Goal: Check status: Check status

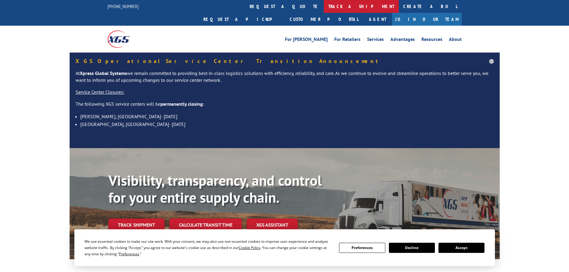
click at [324, 4] on link "track a shipment" at bounding box center [361, 6] width 75 height 13
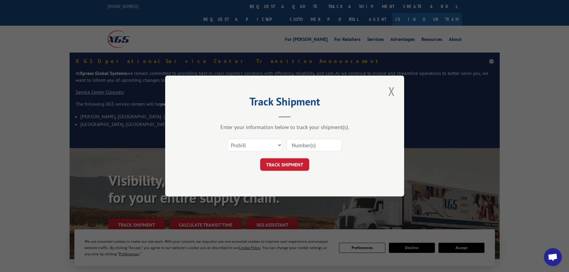
click at [316, 140] on input at bounding box center [314, 145] width 55 height 13
paste input "2824261"
type input "2824261"
click at [260, 158] on button "TRACK SHIPMENT" at bounding box center [284, 164] width 49 height 13
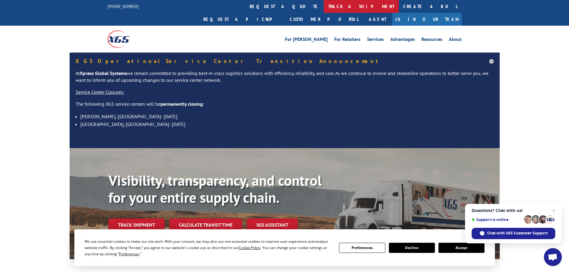
click at [324, 6] on link "track a shipment" at bounding box center [361, 6] width 75 height 13
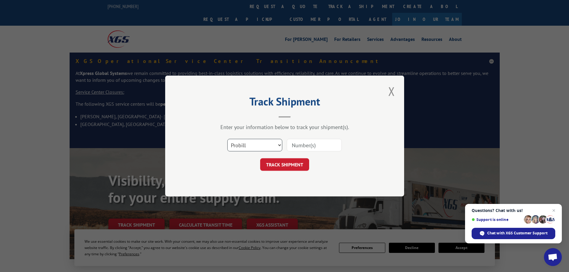
click at [267, 149] on select "Select category... Probill BOL PO" at bounding box center [254, 145] width 55 height 13
select select "bol"
click at [227, 139] on select "Select category... Probill BOL PO" at bounding box center [254, 145] width 55 height 13
click at [303, 143] on input at bounding box center [314, 145] width 55 height 13
paste input "2824261"
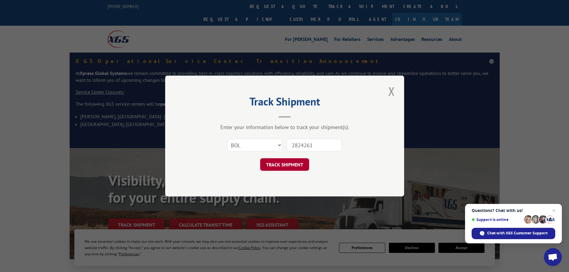
type input "2824261"
click at [303, 167] on button "TRACK SHIPMENT" at bounding box center [284, 164] width 49 height 13
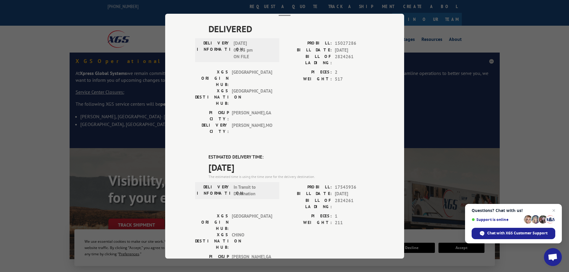
scroll to position [2, 0]
